Goal: Information Seeking & Learning: Learn about a topic

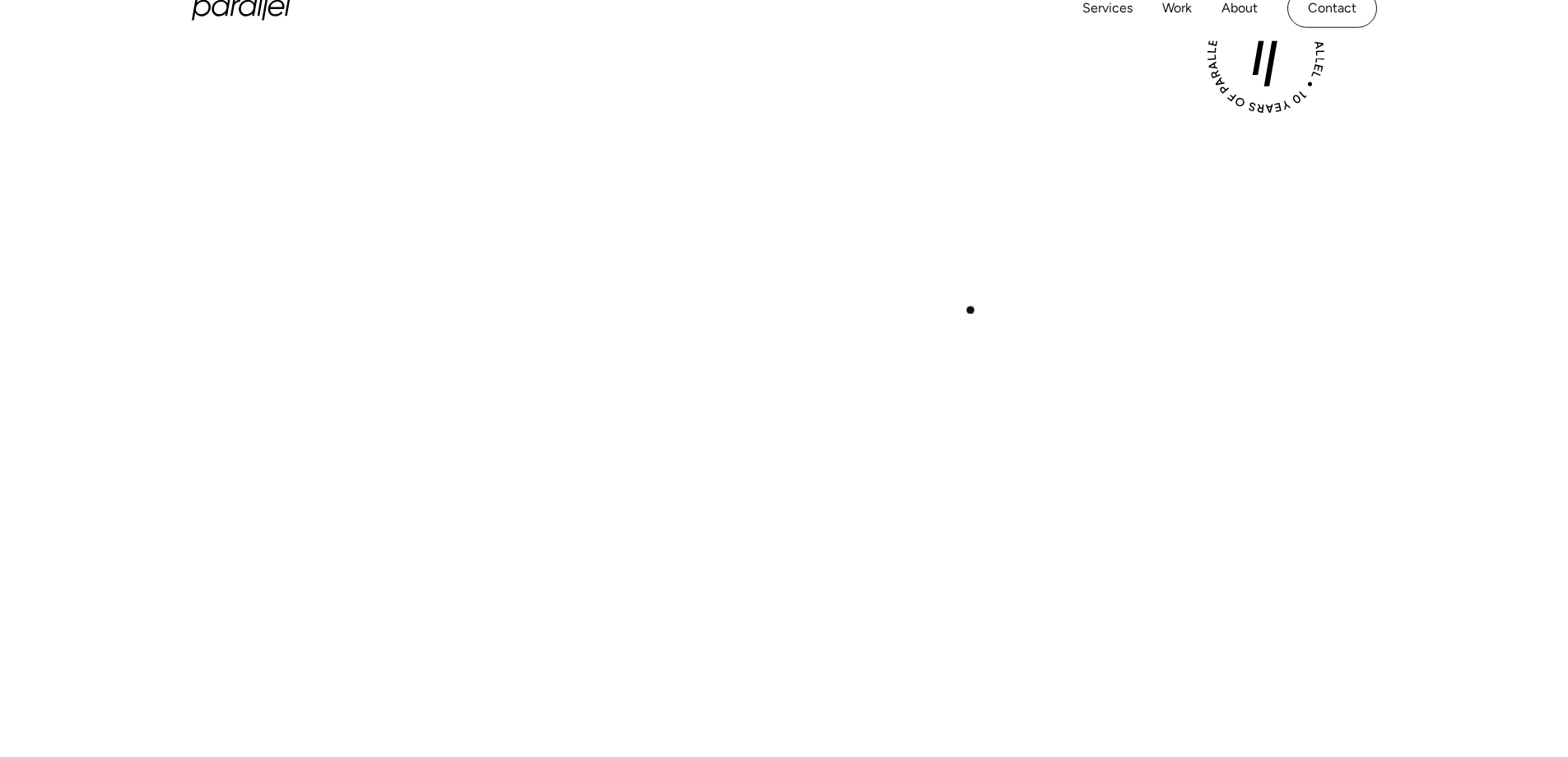
scroll to position [906, 0]
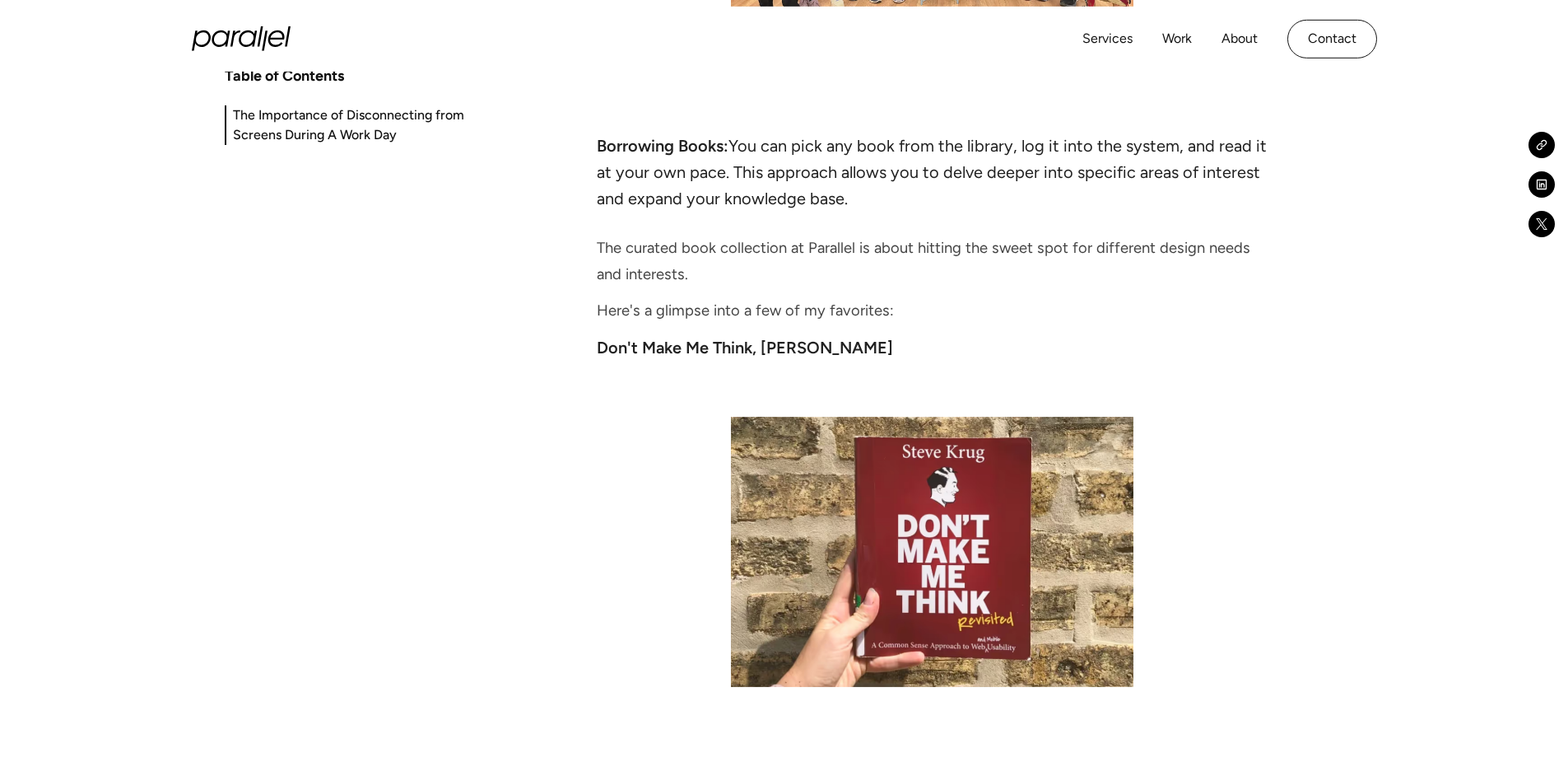
scroll to position [4364, 0]
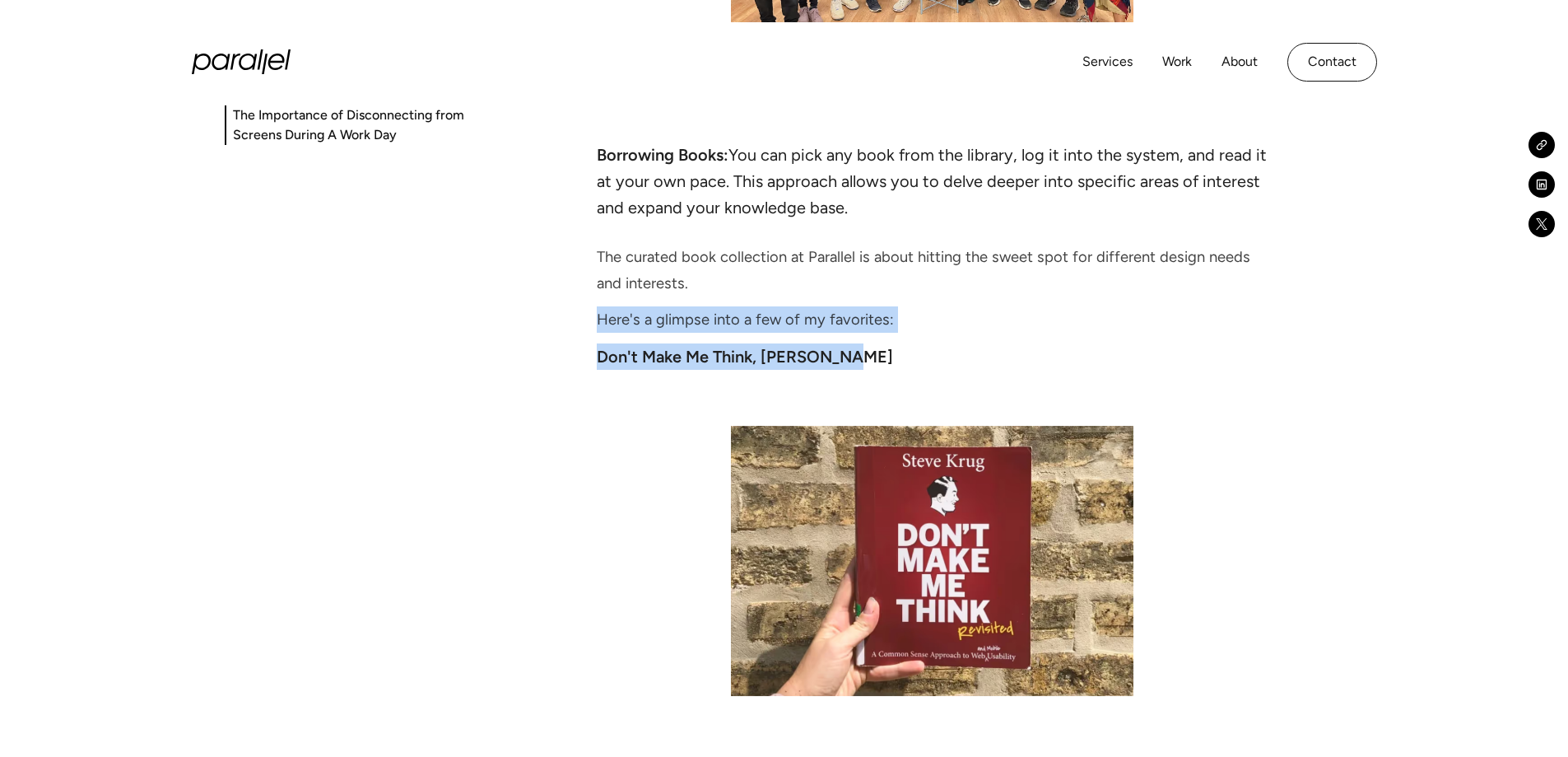
drag, startPoint x: 594, startPoint y: 221, endPoint x: 909, endPoint y: 254, distance: 316.7
click at [909, 254] on div "Table of Contents The Importance of Disconnecting from Screens During A Work Da…" at bounding box center [784, 342] width 1119 height 6974
copy div "Here's a glimpse into a few of my favorites: Don't Make Me Think, [PERSON_NAME]"
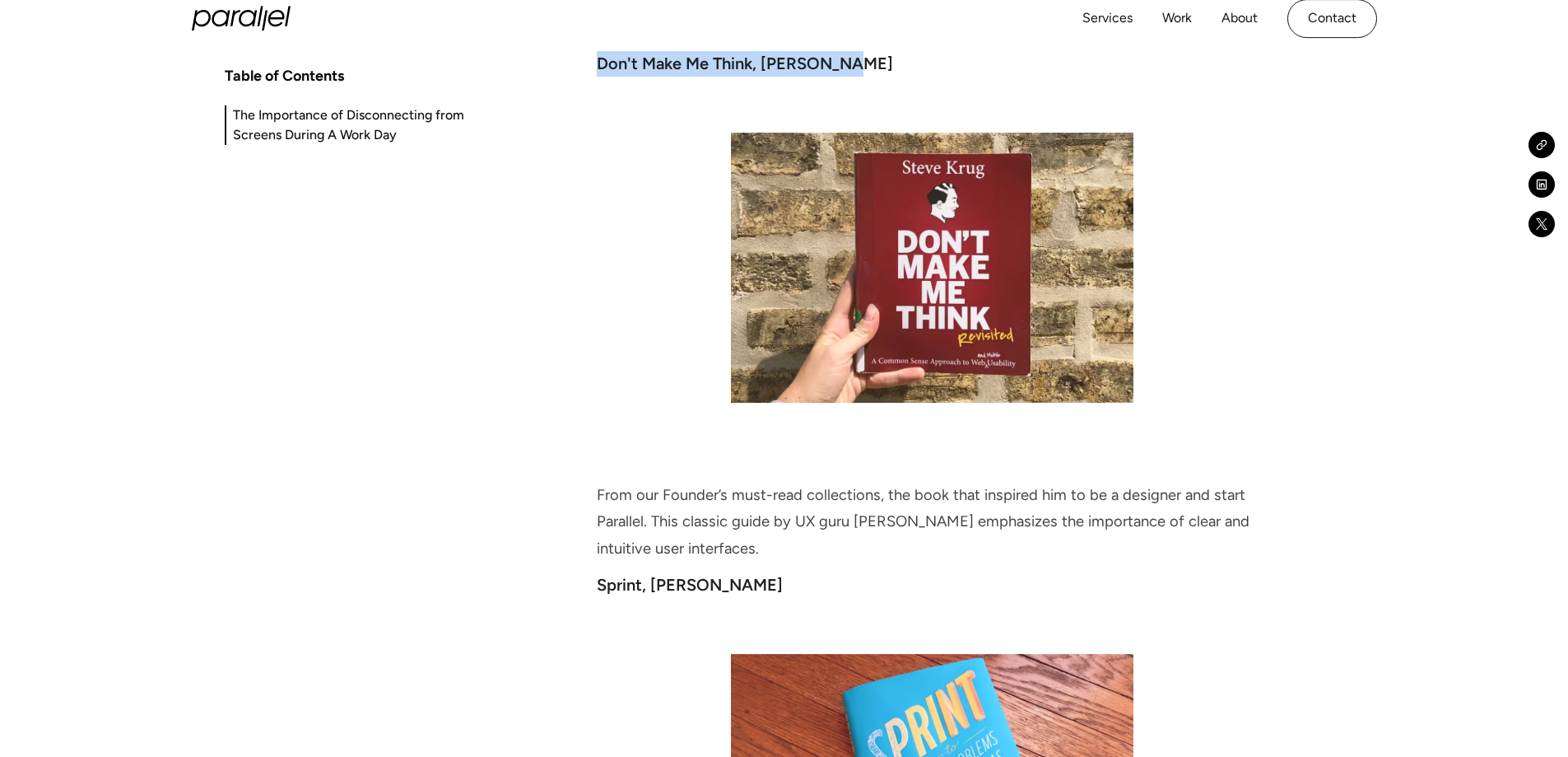
scroll to position [5023, 0]
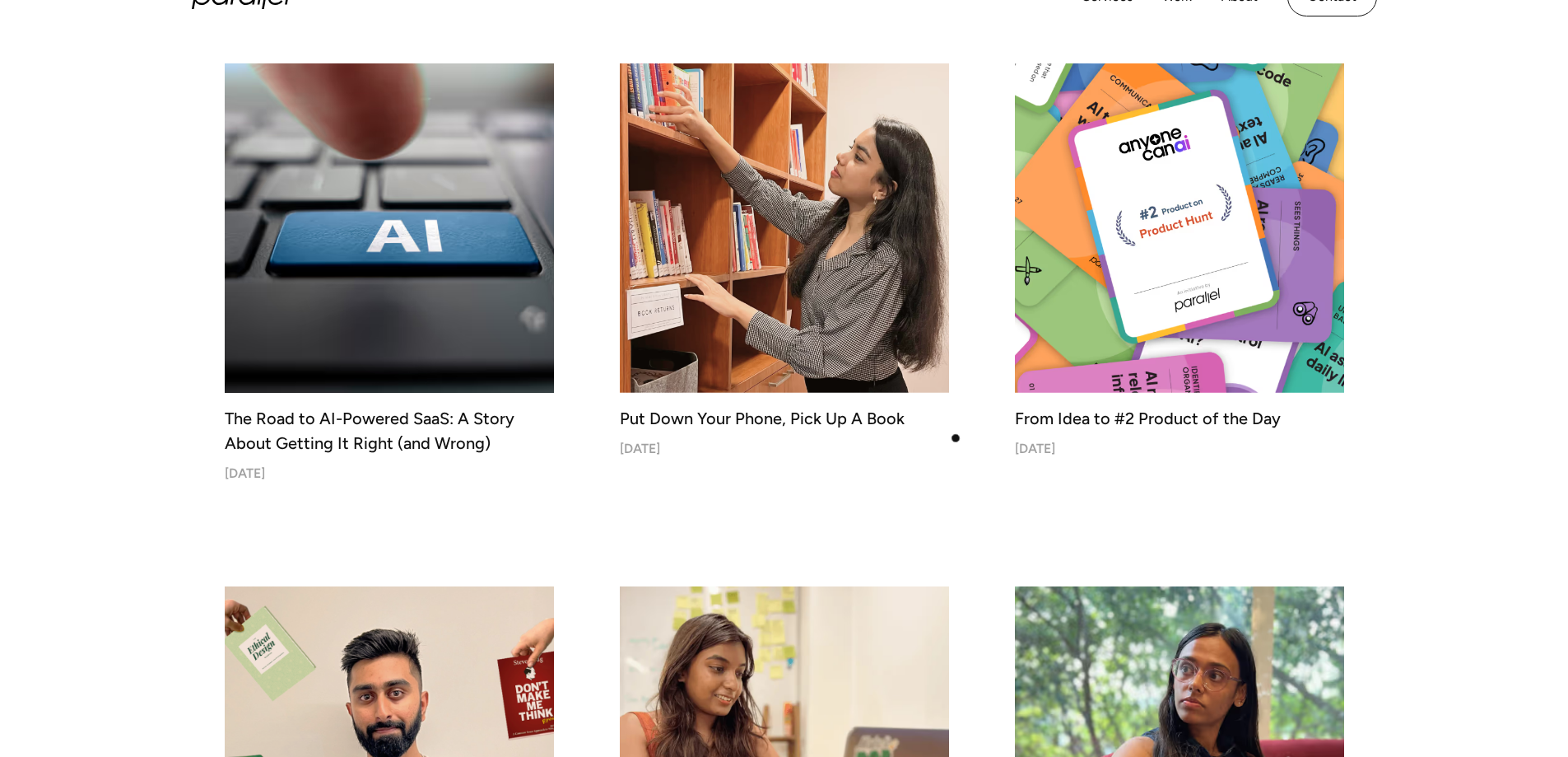
scroll to position [1185, 0]
